Goal: Information Seeking & Learning: Learn about a topic

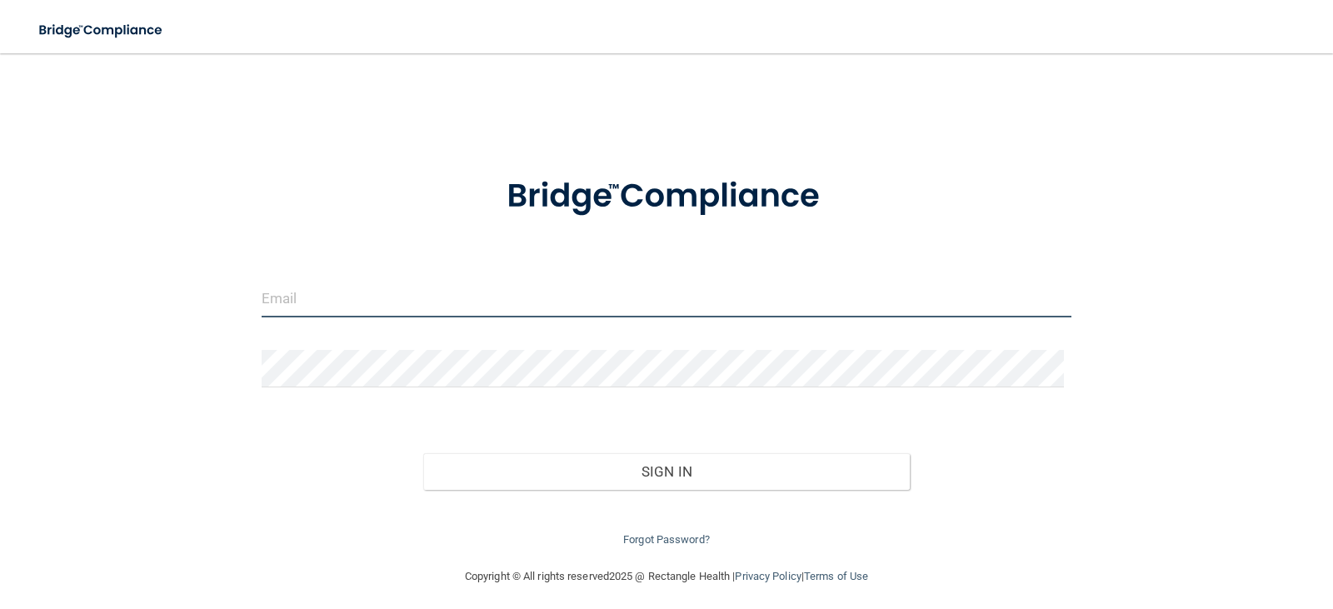
click at [316, 296] on input "email" at bounding box center [667, 298] width 810 height 37
type input "[EMAIL_ADDRESS][DOMAIN_NAME]"
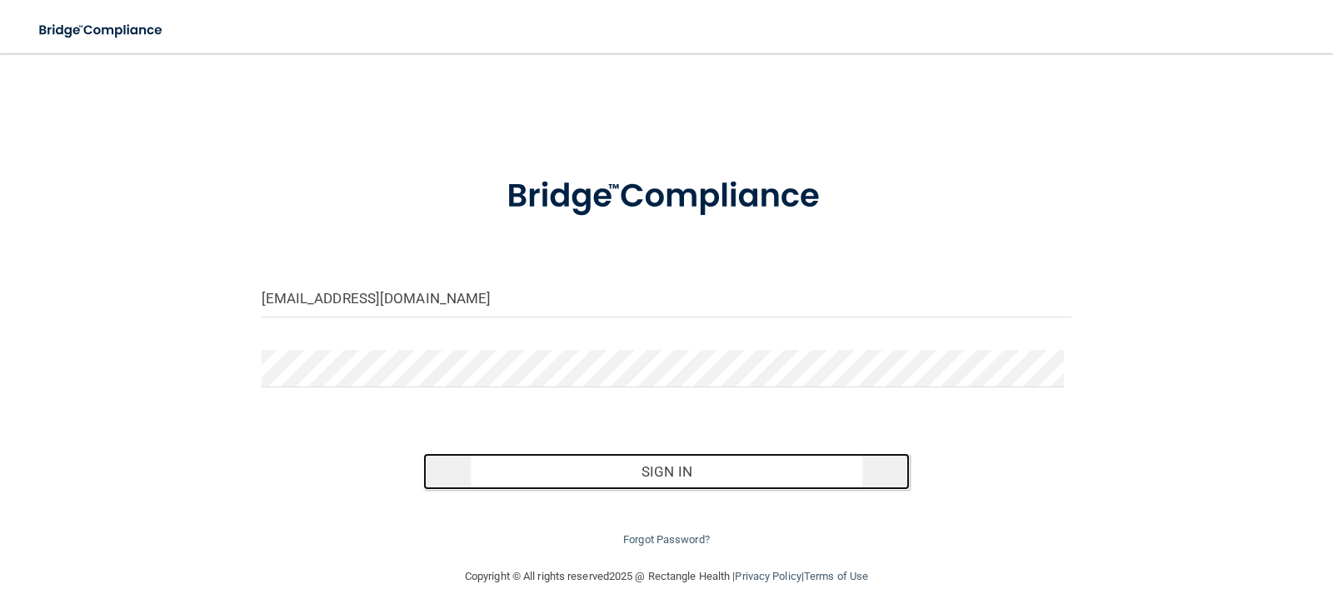
click at [690, 464] on button "Sign In" at bounding box center [666, 471] width 486 height 37
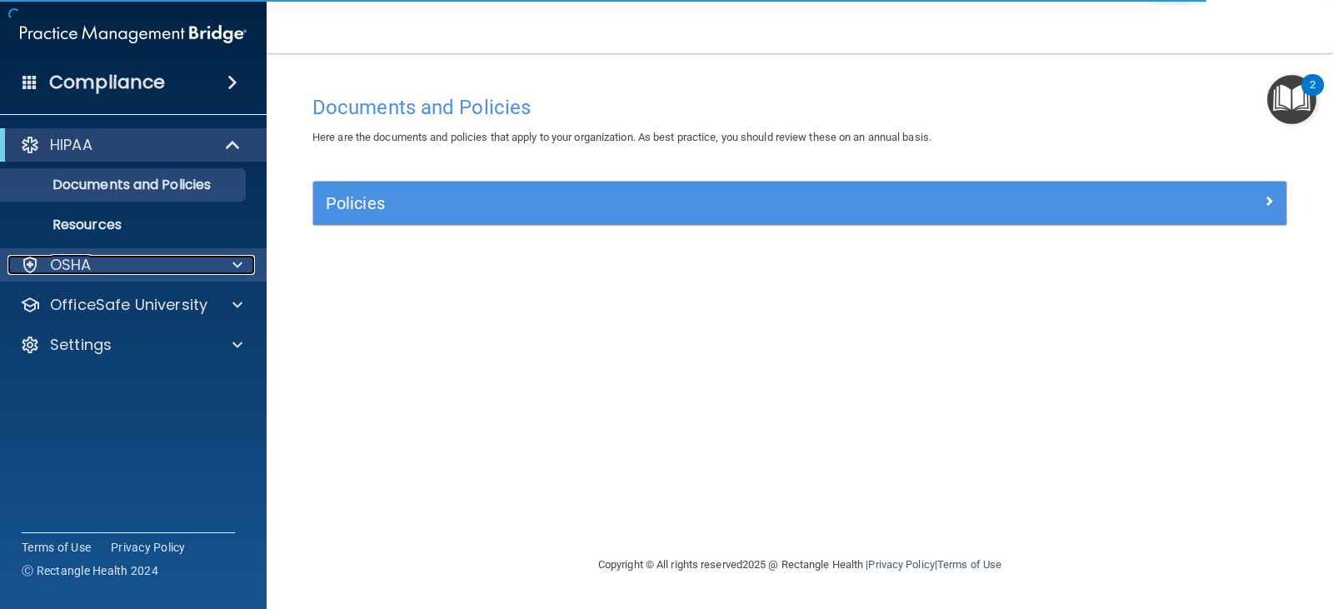
click at [60, 268] on p "OSHA" at bounding box center [71, 265] width 42 height 20
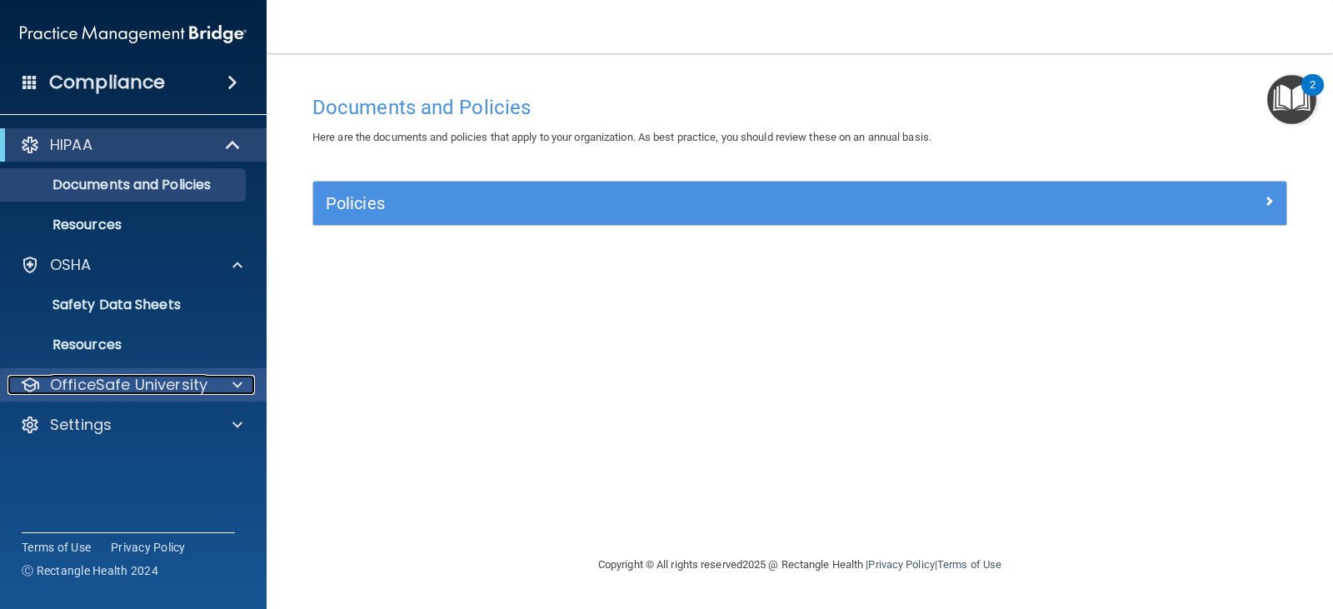
click at [152, 384] on p "OfficeSafe University" at bounding box center [128, 385] width 157 height 20
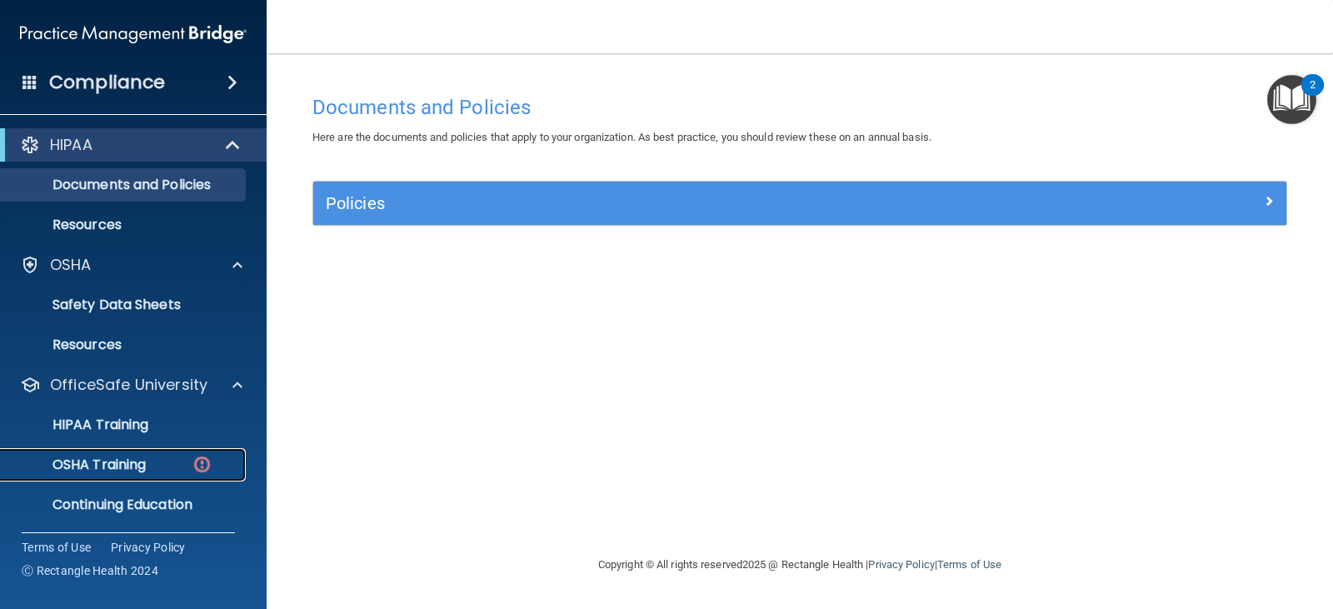
click at [117, 471] on p "OSHA Training" at bounding box center [78, 464] width 135 height 17
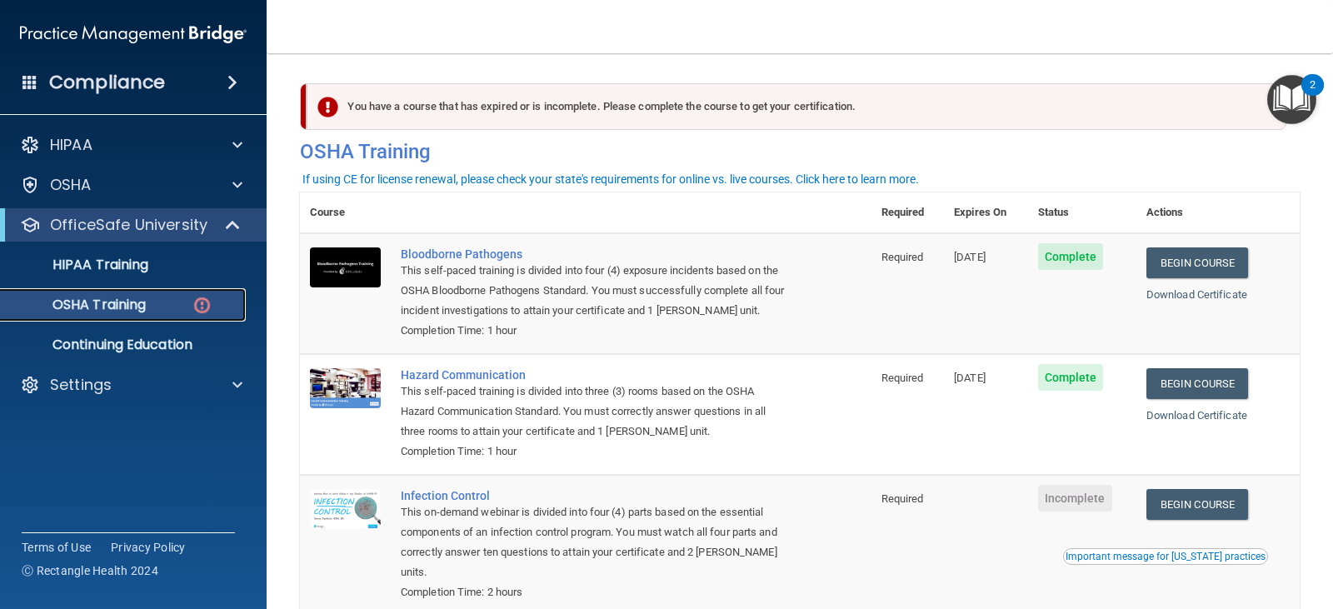
scroll to position [217, 0]
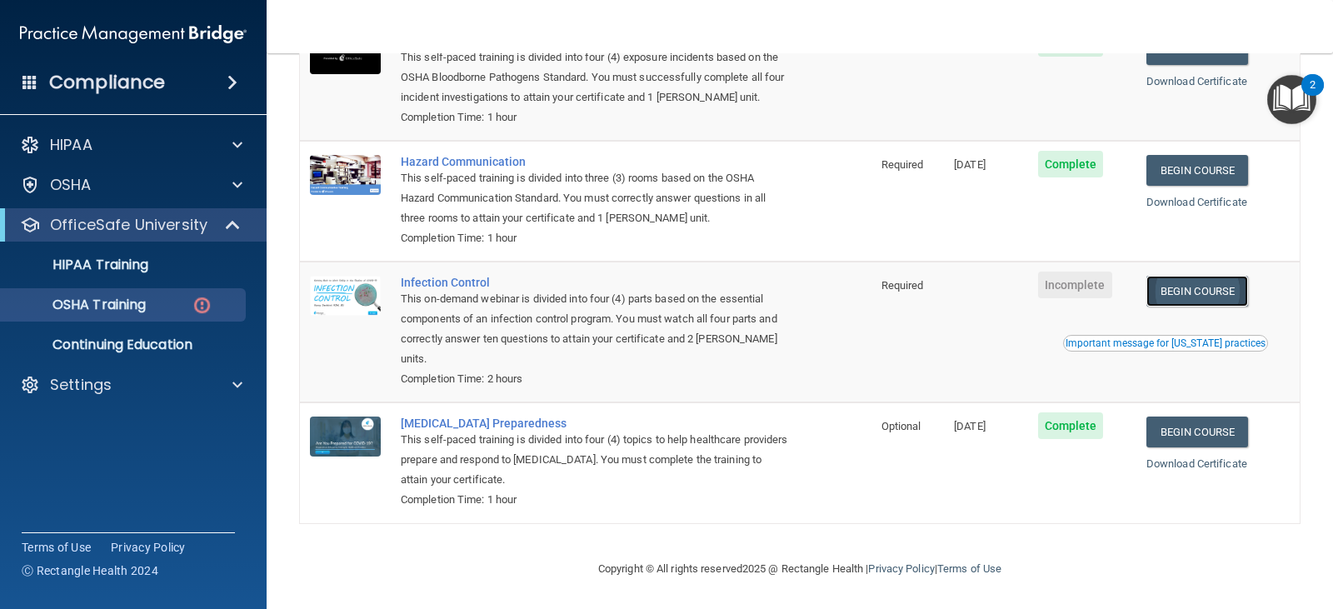
click at [1173, 292] on link "Begin Course" at bounding box center [1197, 291] width 102 height 31
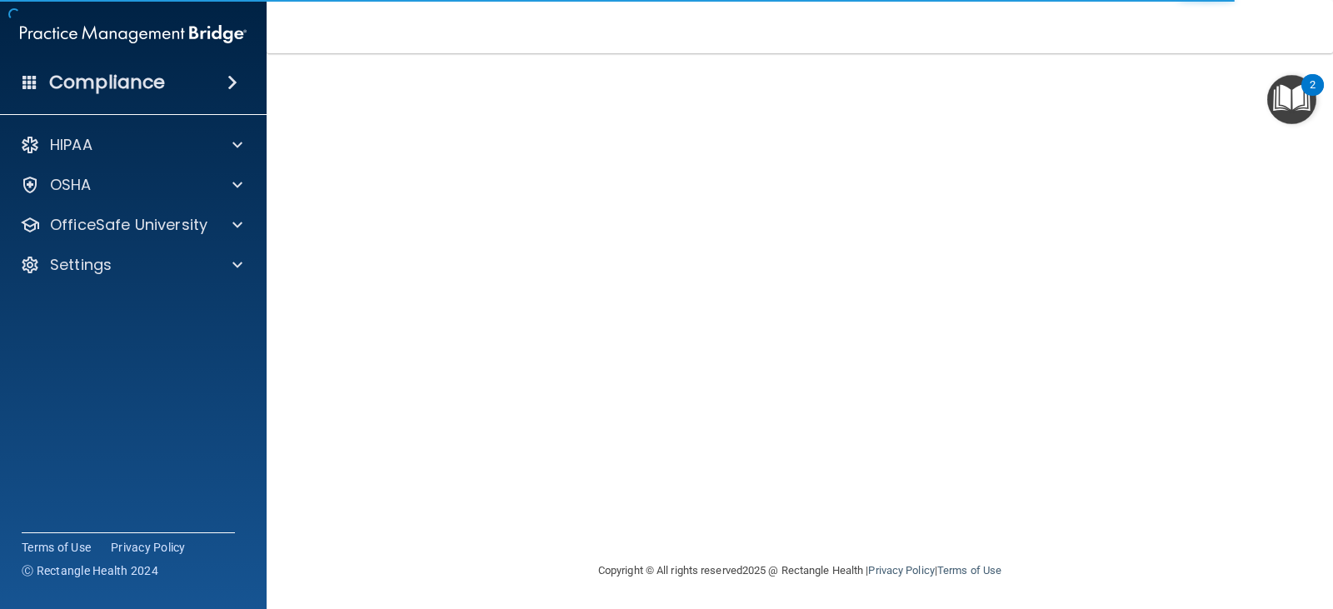
scroll to position [104, 0]
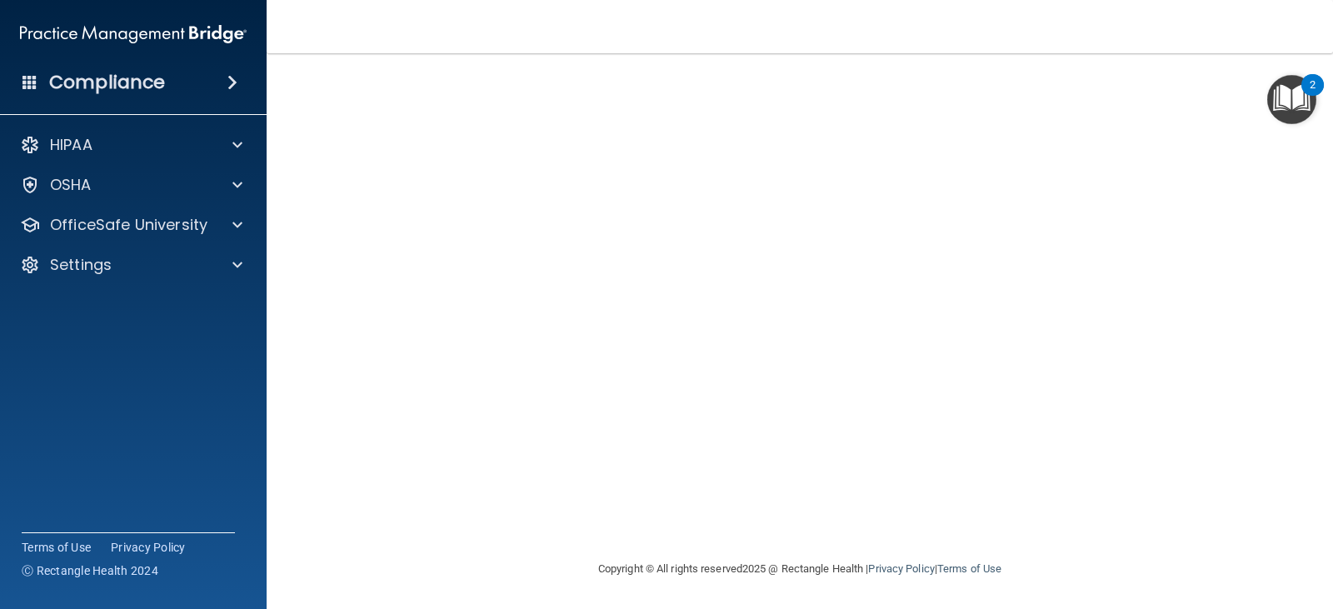
click at [1205, 92] on div "Infection Control Training This course doesn’t expire until . Are you sure you …" at bounding box center [799, 271] width 999 height 576
